Goal: Check status: Check status

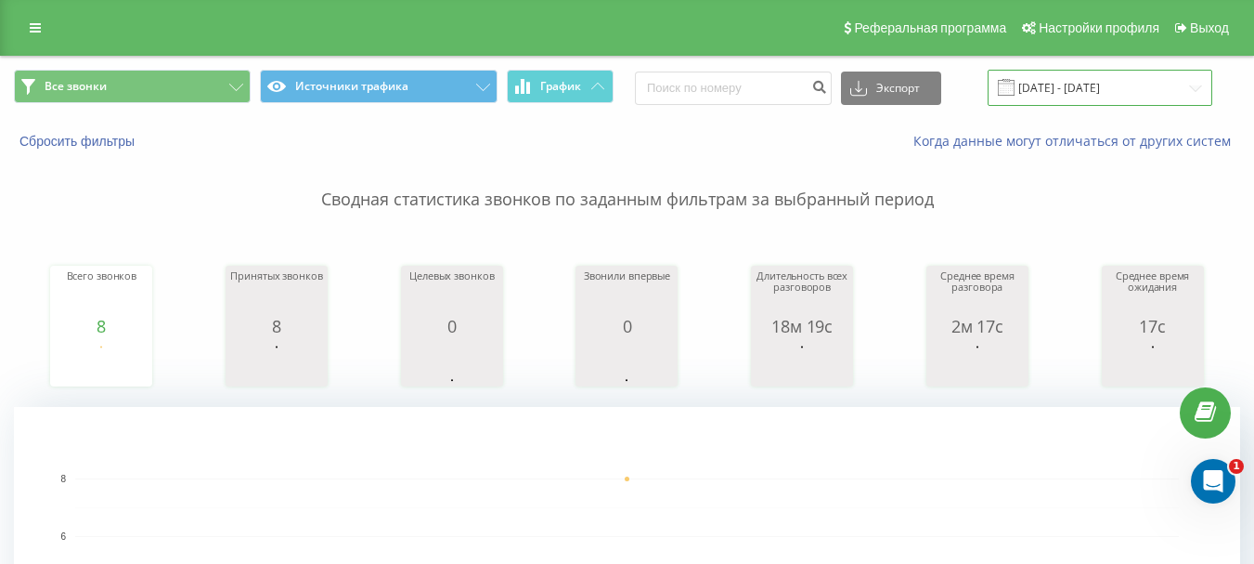
click at [1171, 82] on input "[DATE] - [DATE]" at bounding box center [1100, 88] width 225 height 36
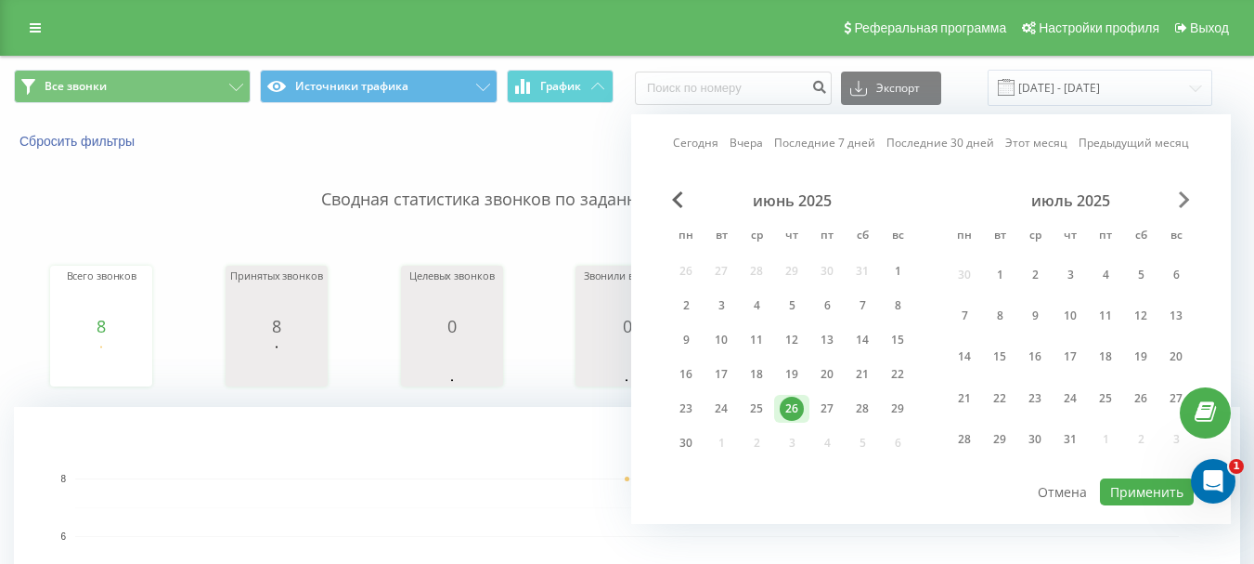
click at [1183, 192] on span "Next Month" at bounding box center [1184, 199] width 11 height 17
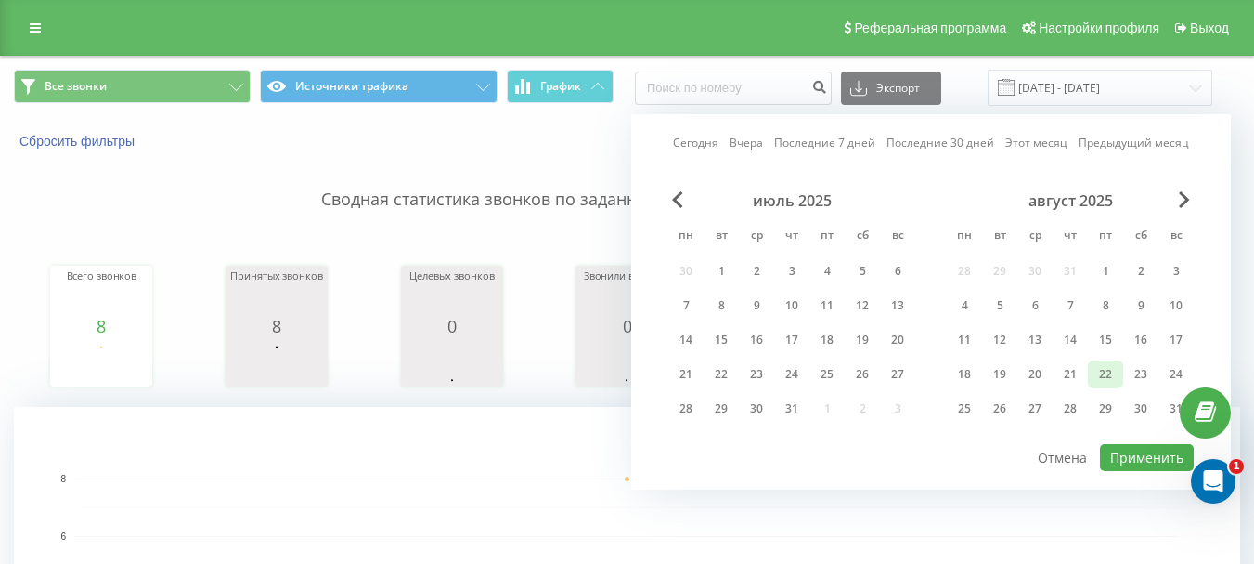
click at [1113, 376] on div "22" at bounding box center [1106, 374] width 24 height 24
click at [1145, 457] on button "Применить" at bounding box center [1147, 457] width 94 height 27
type input "[DATE] - [DATE]"
